Goal: Transaction & Acquisition: Download file/media

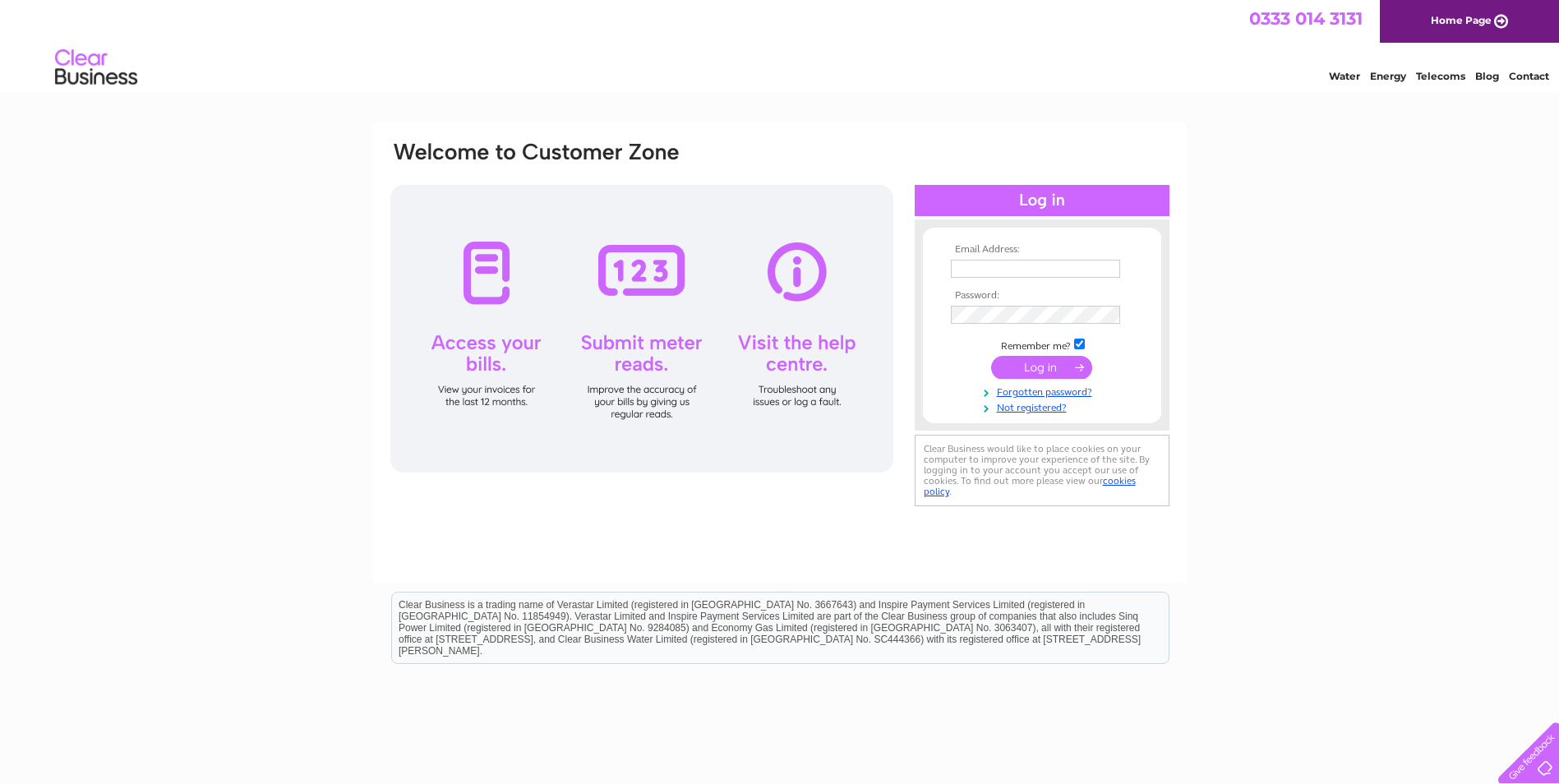
type input "[EMAIL_ADDRESS][DOMAIN_NAME]"
click at [1043, 373] on input "submit" at bounding box center [1041, 366] width 101 height 23
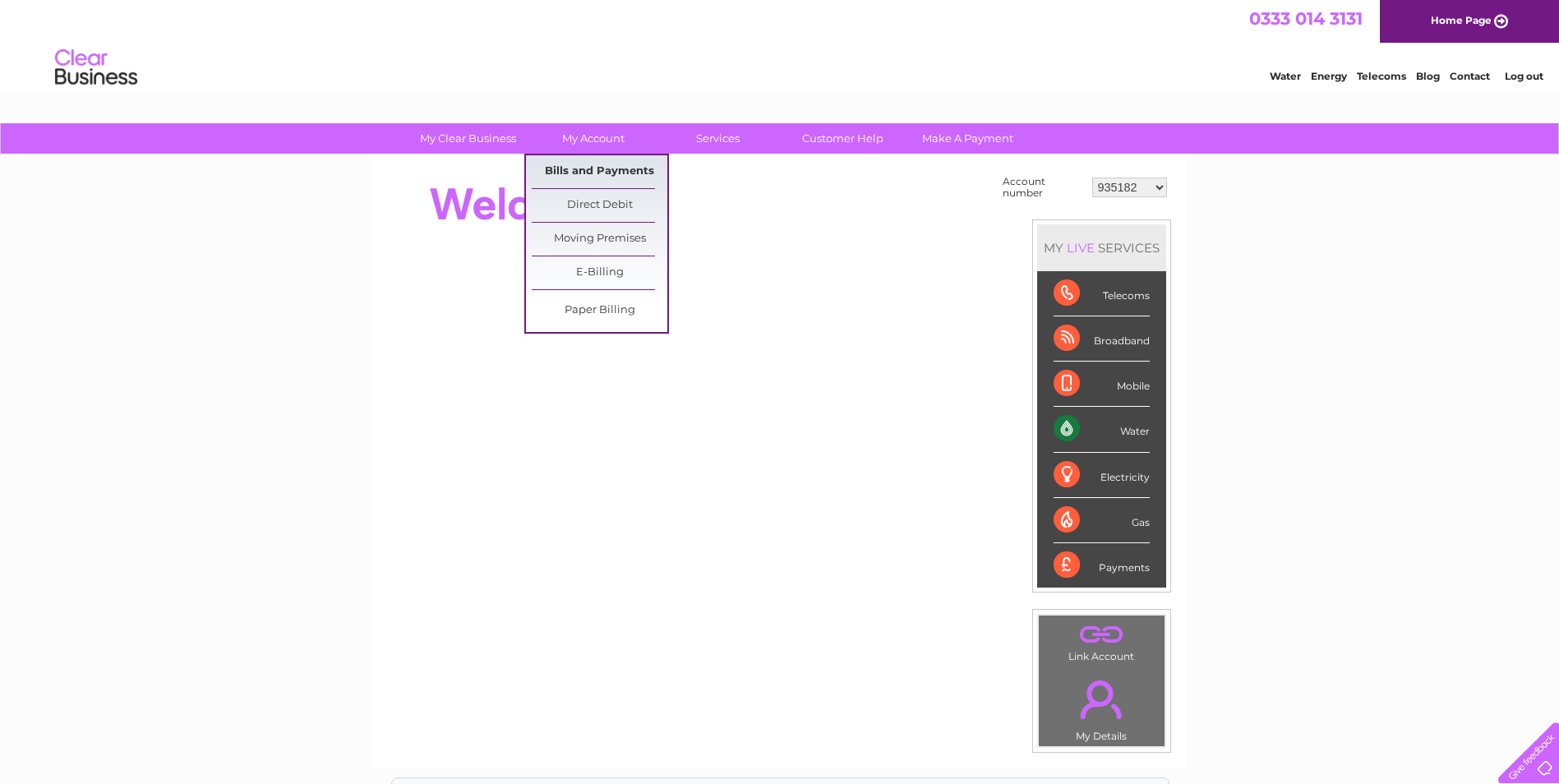
click at [585, 160] on link "Bills and Payments" at bounding box center [599, 171] width 136 height 33
click at [624, 175] on link "Bills and Payments" at bounding box center [599, 171] width 136 height 33
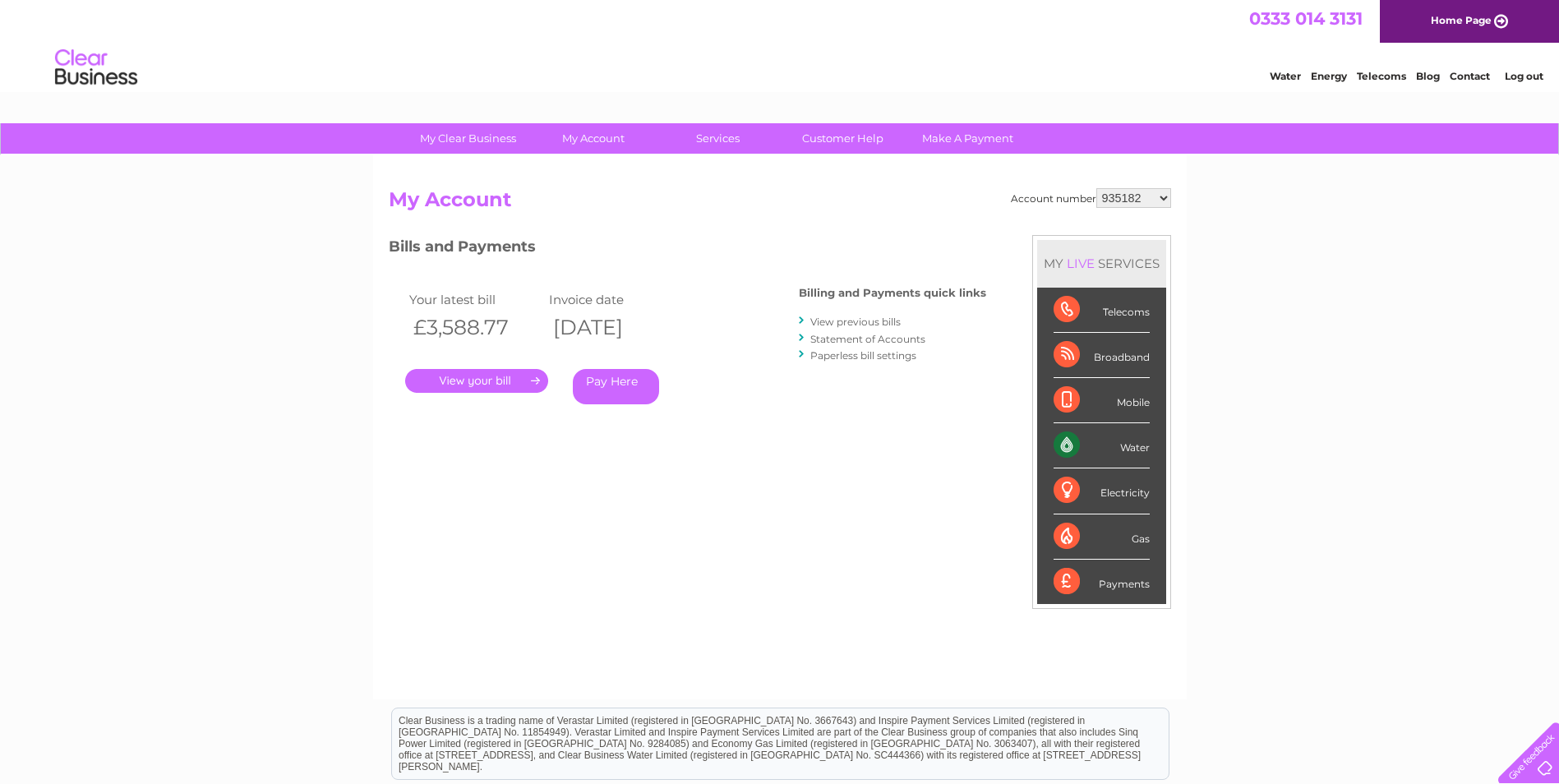
click at [510, 376] on link "." at bounding box center [477, 381] width 143 height 24
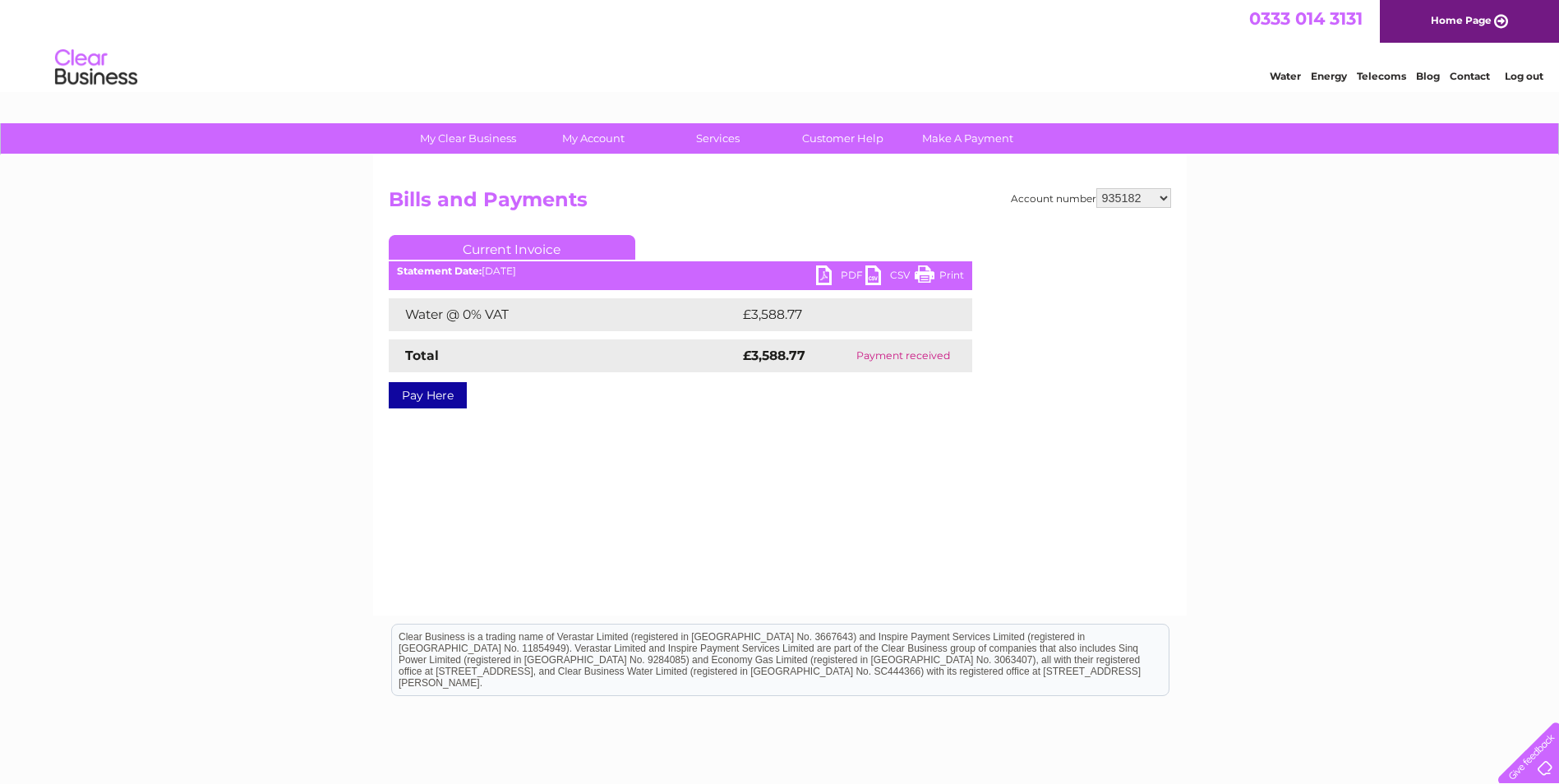
click at [821, 275] on link "PDF" at bounding box center [841, 277] width 50 height 24
click at [1166, 200] on select "935182 30266866 30292710" at bounding box center [1133, 197] width 75 height 19
select select "30266866"
click at [1096, 188] on select "935182 30266866 30292710" at bounding box center [1133, 197] width 75 height 19
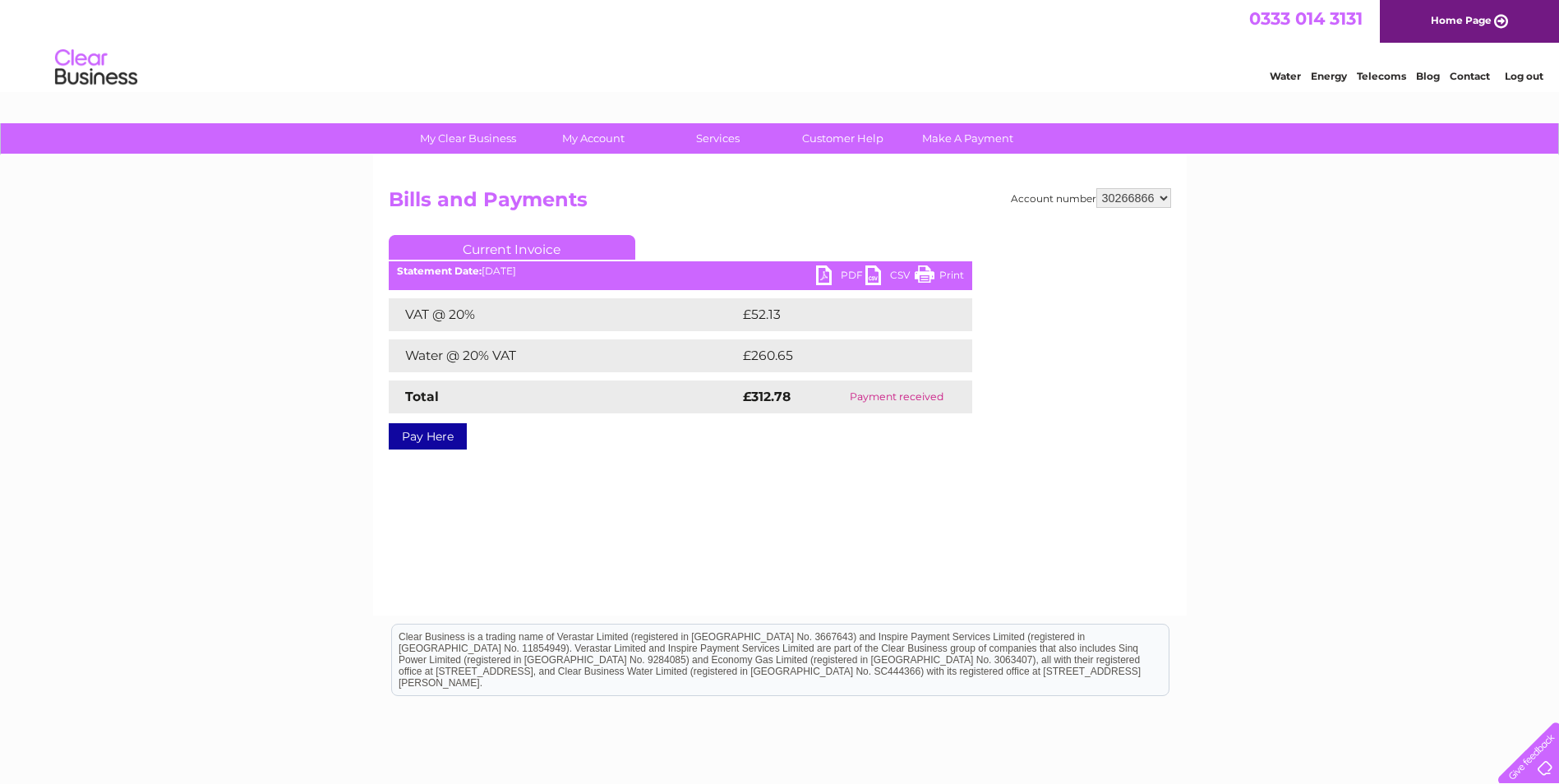
click at [831, 271] on link "PDF" at bounding box center [841, 277] width 50 height 24
click at [1167, 196] on select "935182 30266866 30292710" at bounding box center [1133, 197] width 75 height 19
select select "30292710"
click at [1096, 188] on select "935182 30266866 30292710" at bounding box center [1133, 197] width 75 height 19
